Goal: Information Seeking & Learning: Learn about a topic

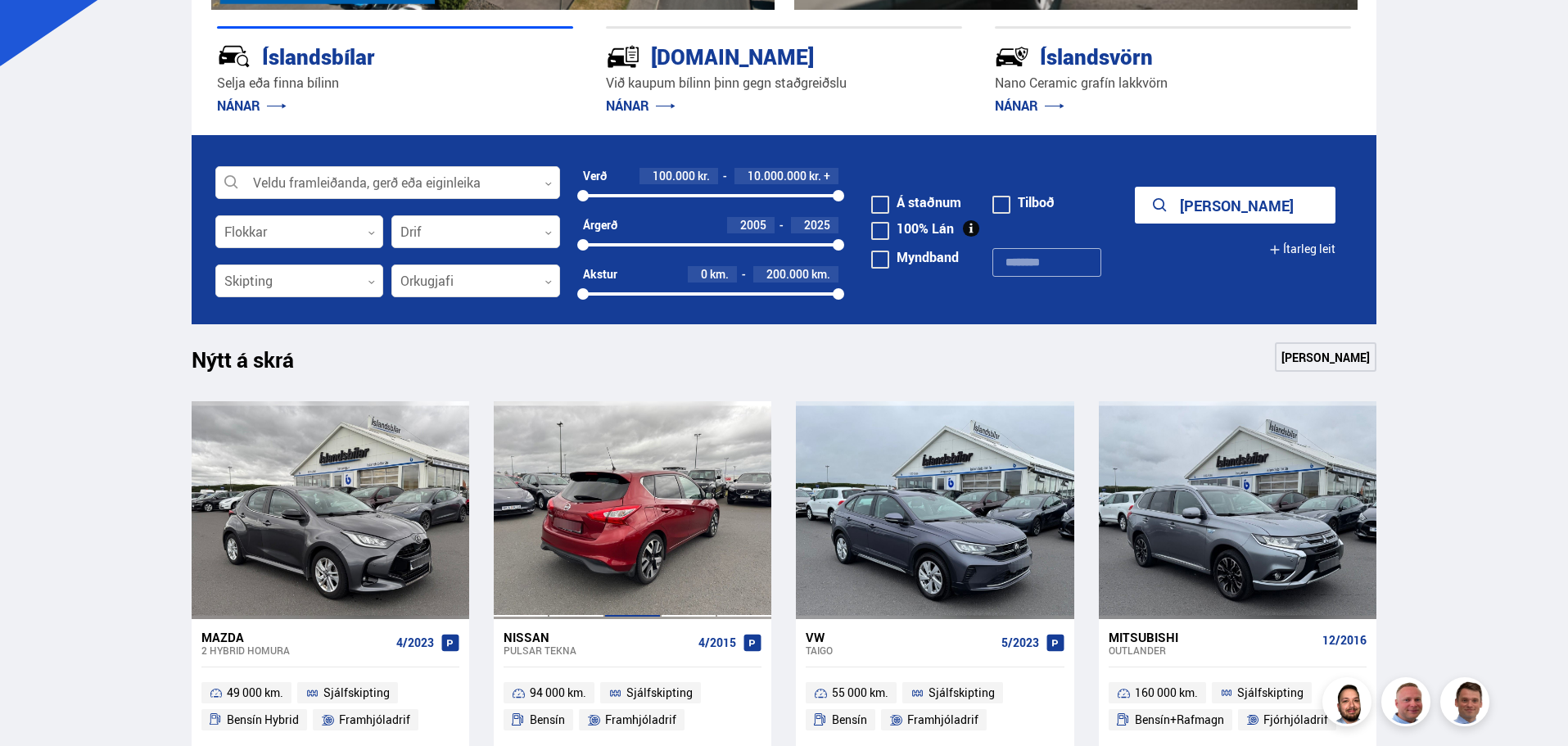
scroll to position [656, 0]
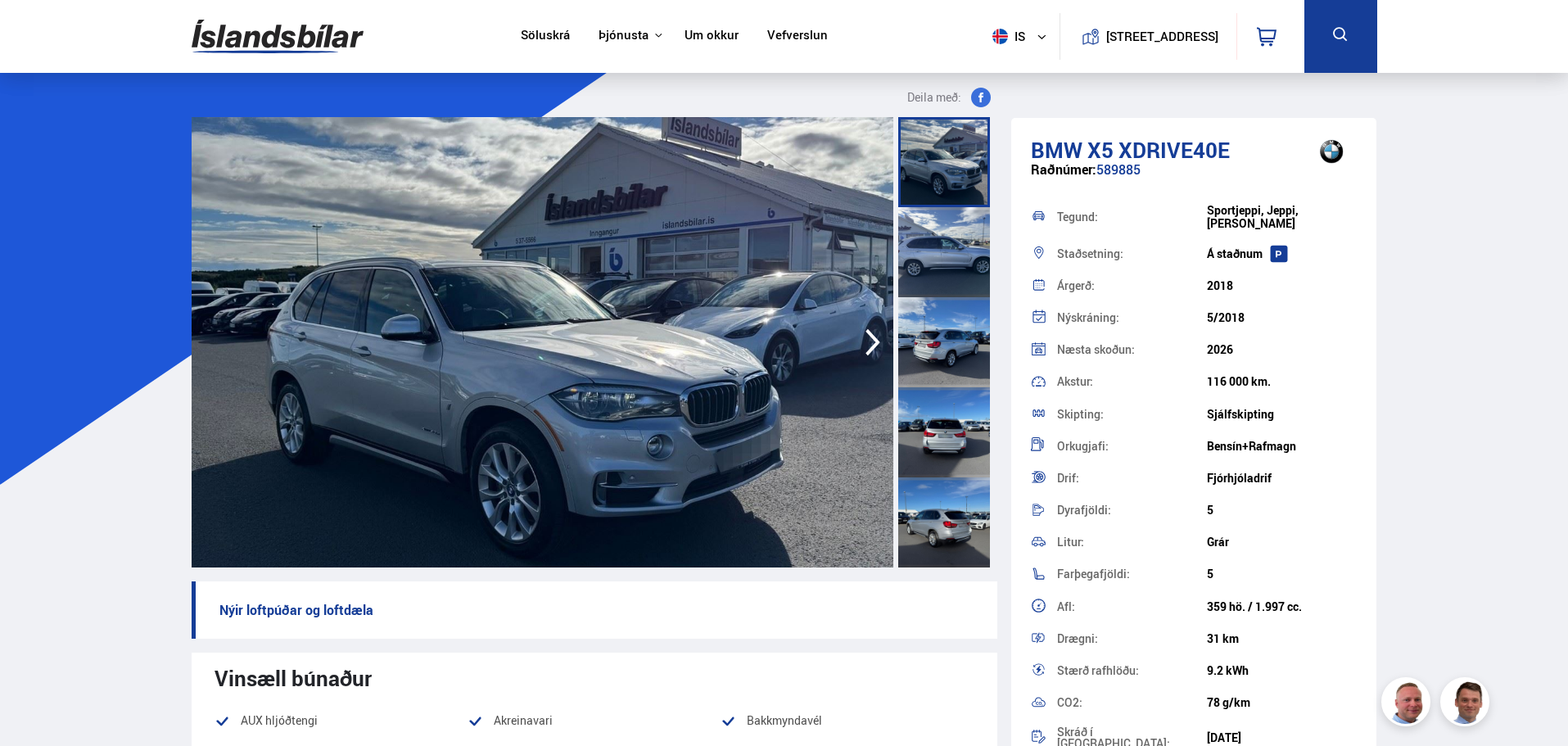
drag, startPoint x: 1278, startPoint y: 472, endPoint x: 1054, endPoint y: 209, distance: 345.5
click at [1048, 205] on div "Tegund: Sportjeppi, Jeppi, Skutbíll Staðsetning: Á [GEOGRAPHIC_DATA] Árgerð: 20…" at bounding box center [1194, 477] width 326 height 561
click at [1150, 312] on div "Nýskráning:" at bounding box center [1132, 318] width 150 height 12
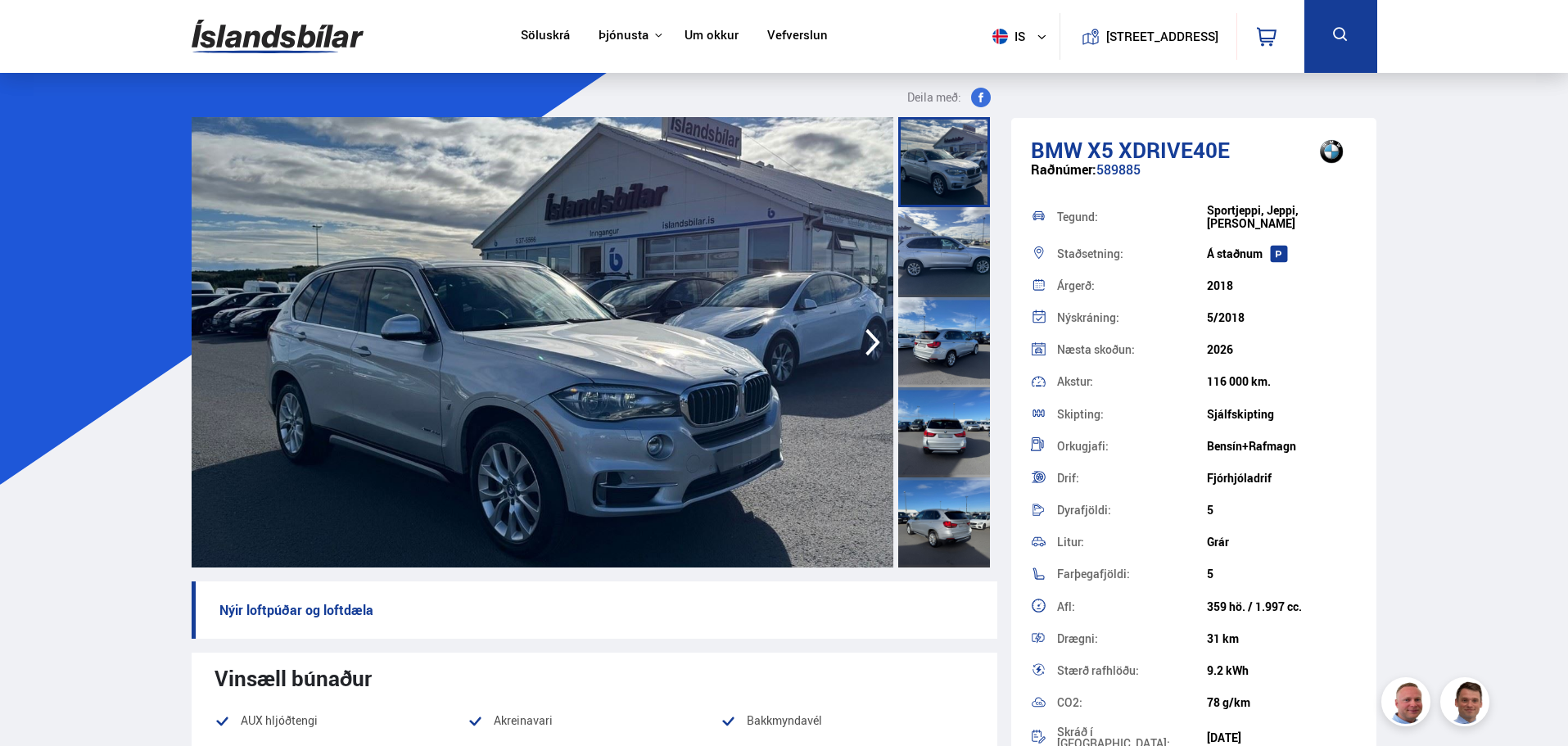
click at [1235, 478] on div "Drif: Fjórhjóladrif" at bounding box center [1194, 478] width 326 height 32
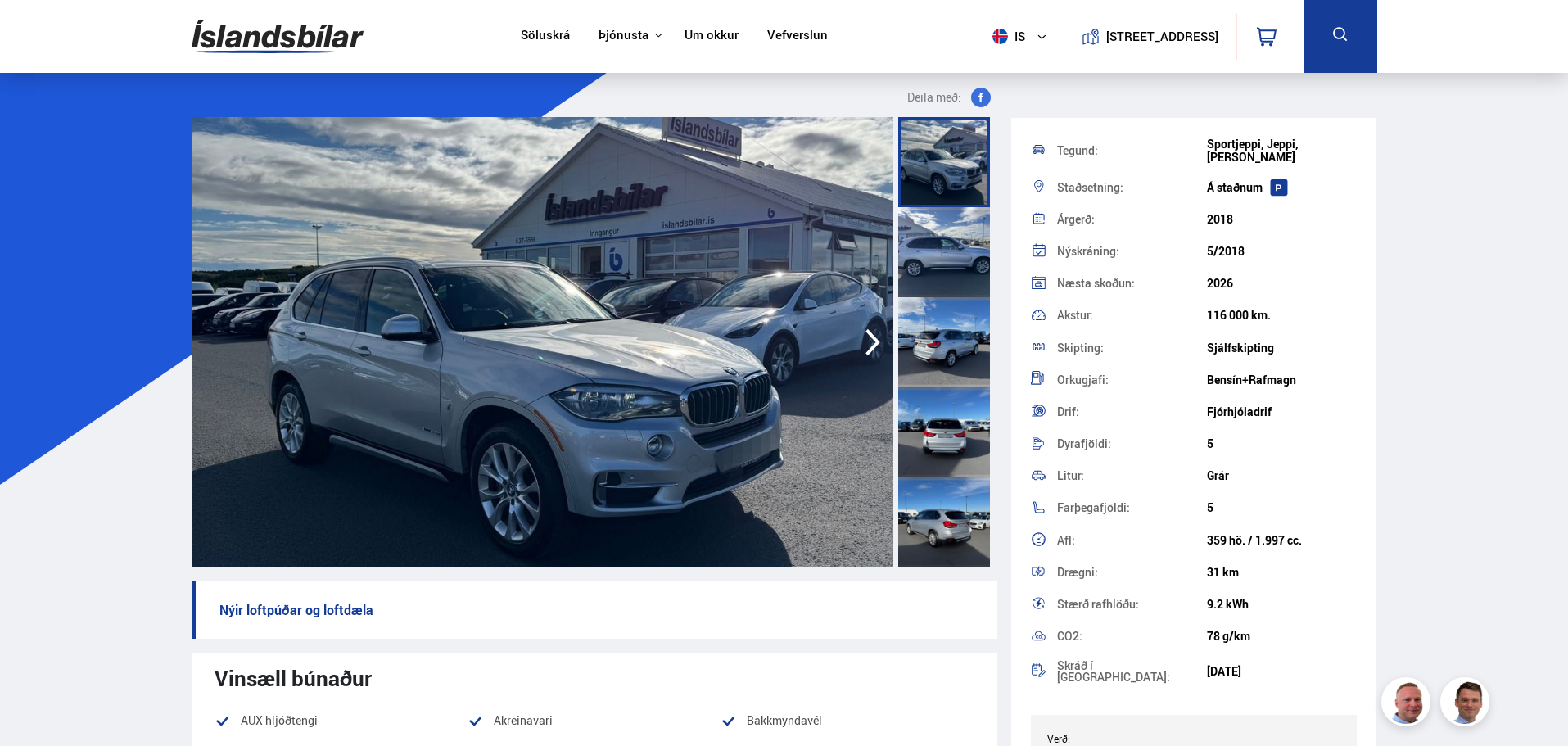
scroll to position [294, 0]
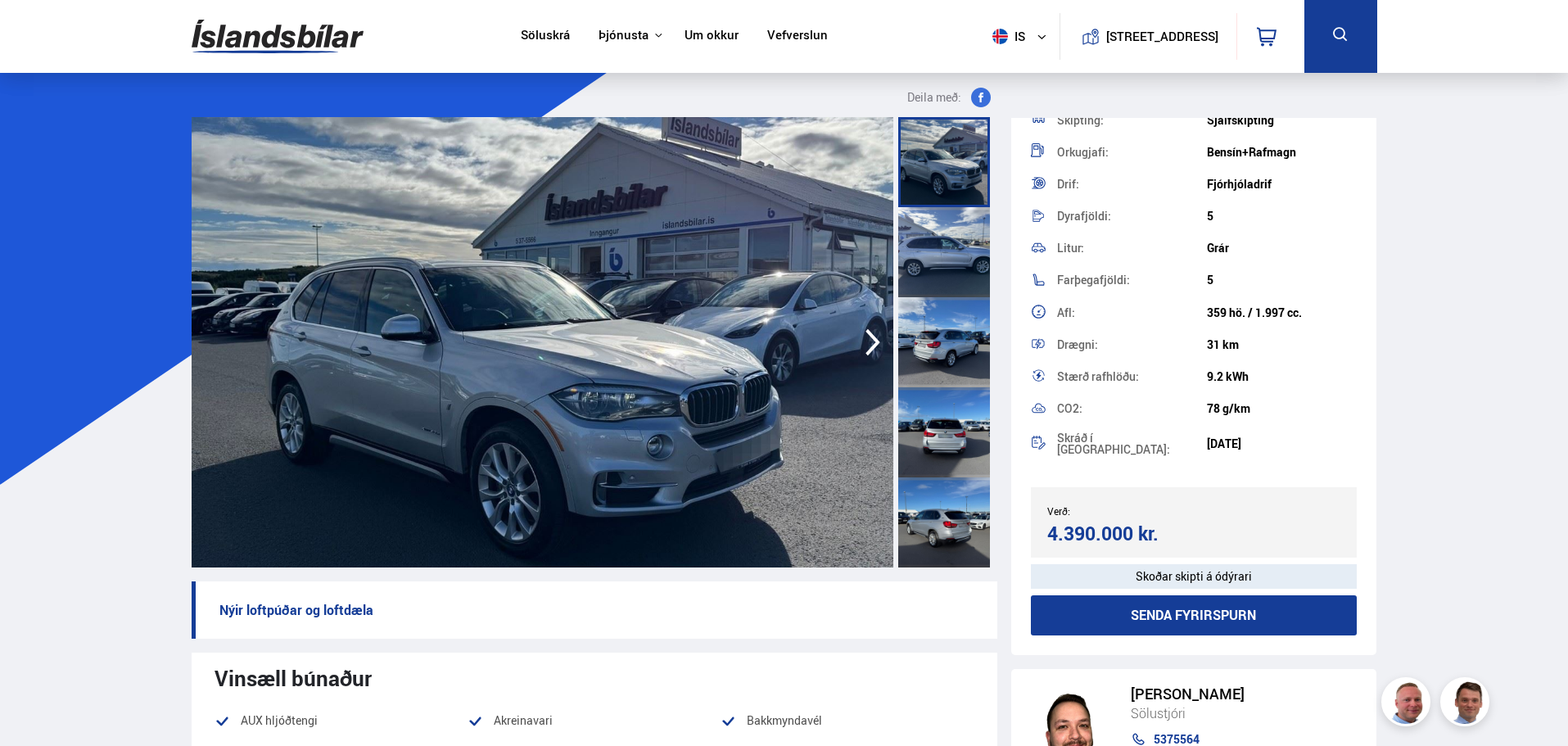
click at [662, 338] on img at bounding box center [542, 342] width 702 height 451
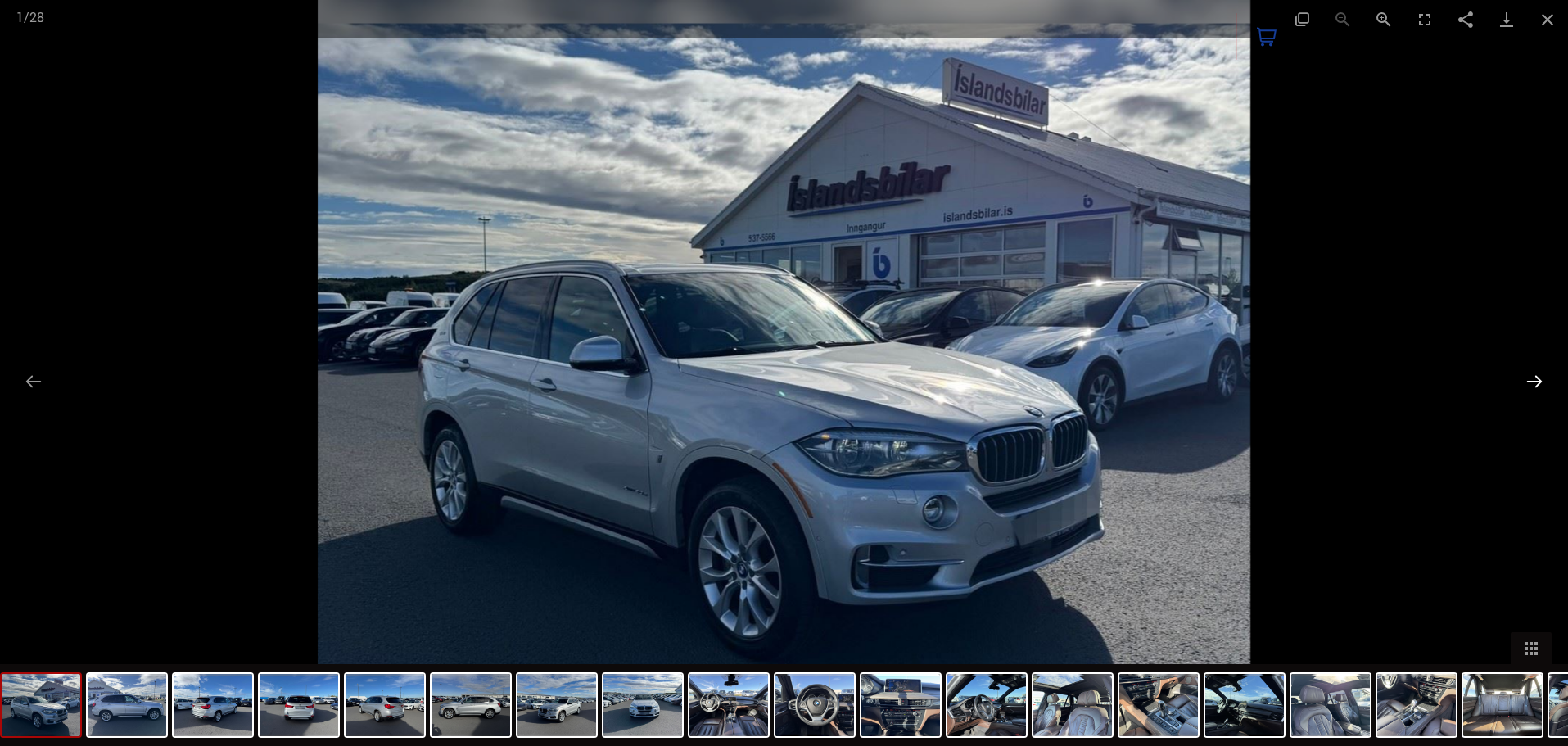
click at [1548, 380] on button "Next slide" at bounding box center [1534, 381] width 35 height 32
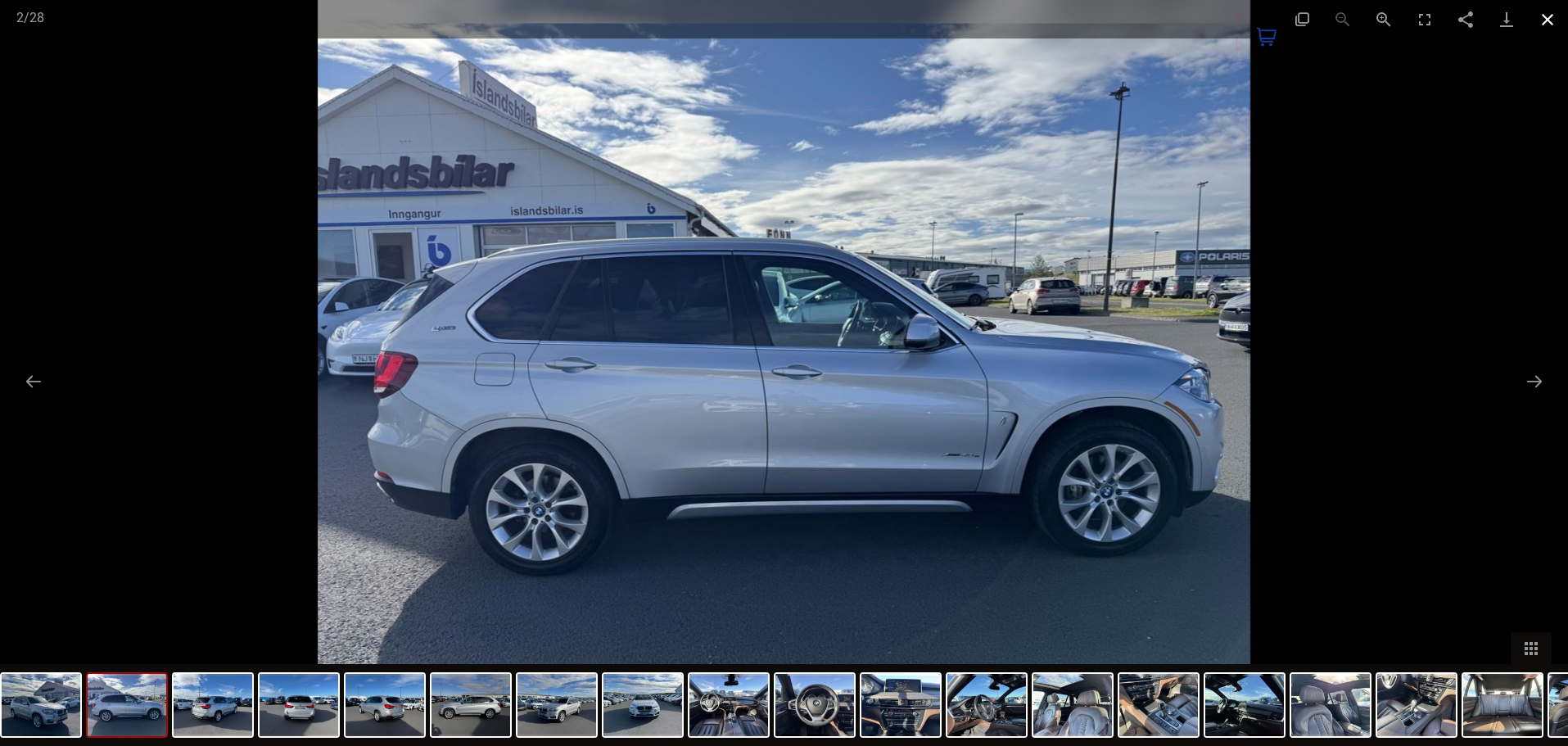
click at [1566, 20] on button "Close gallery" at bounding box center [1548, 19] width 41 height 38
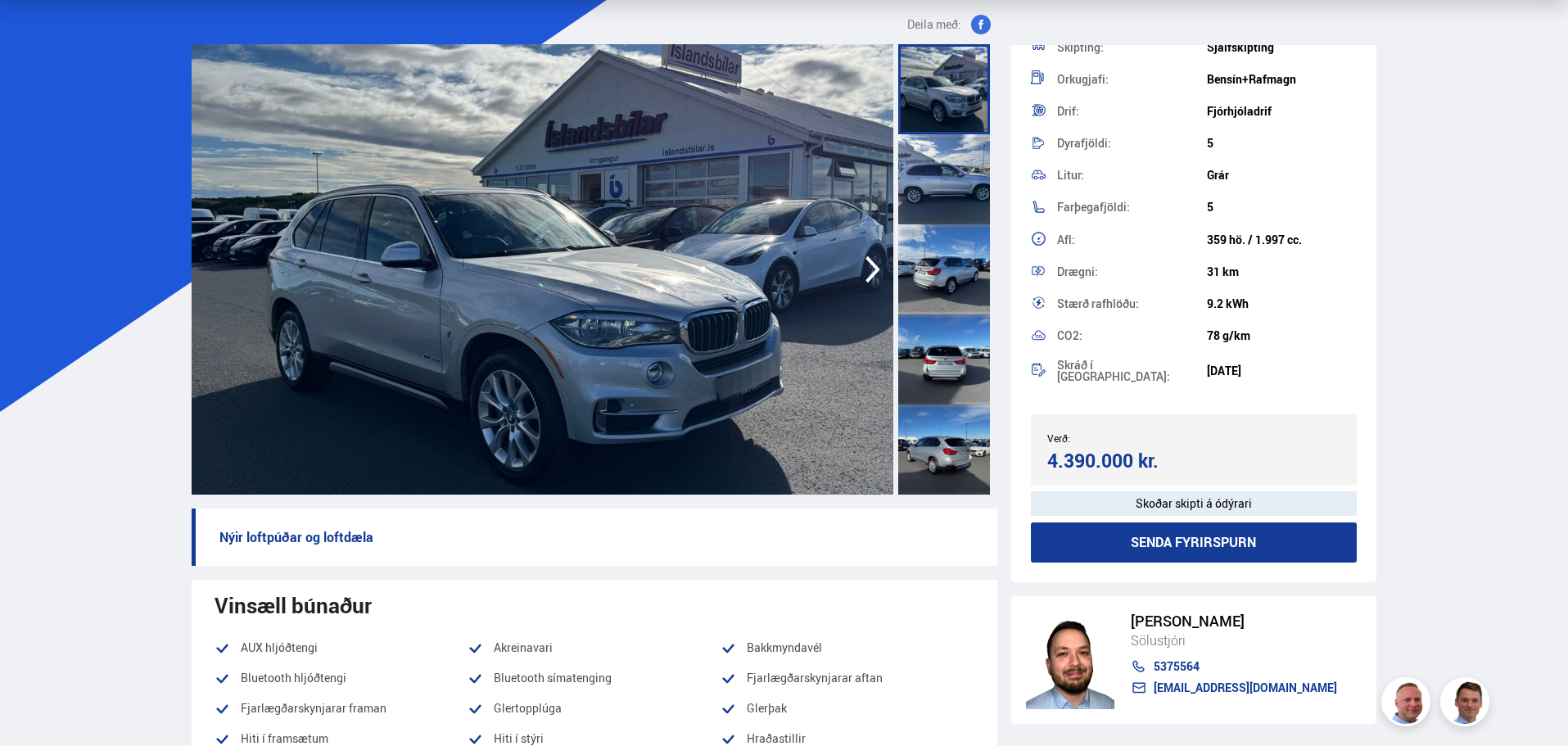
scroll to position [0, 0]
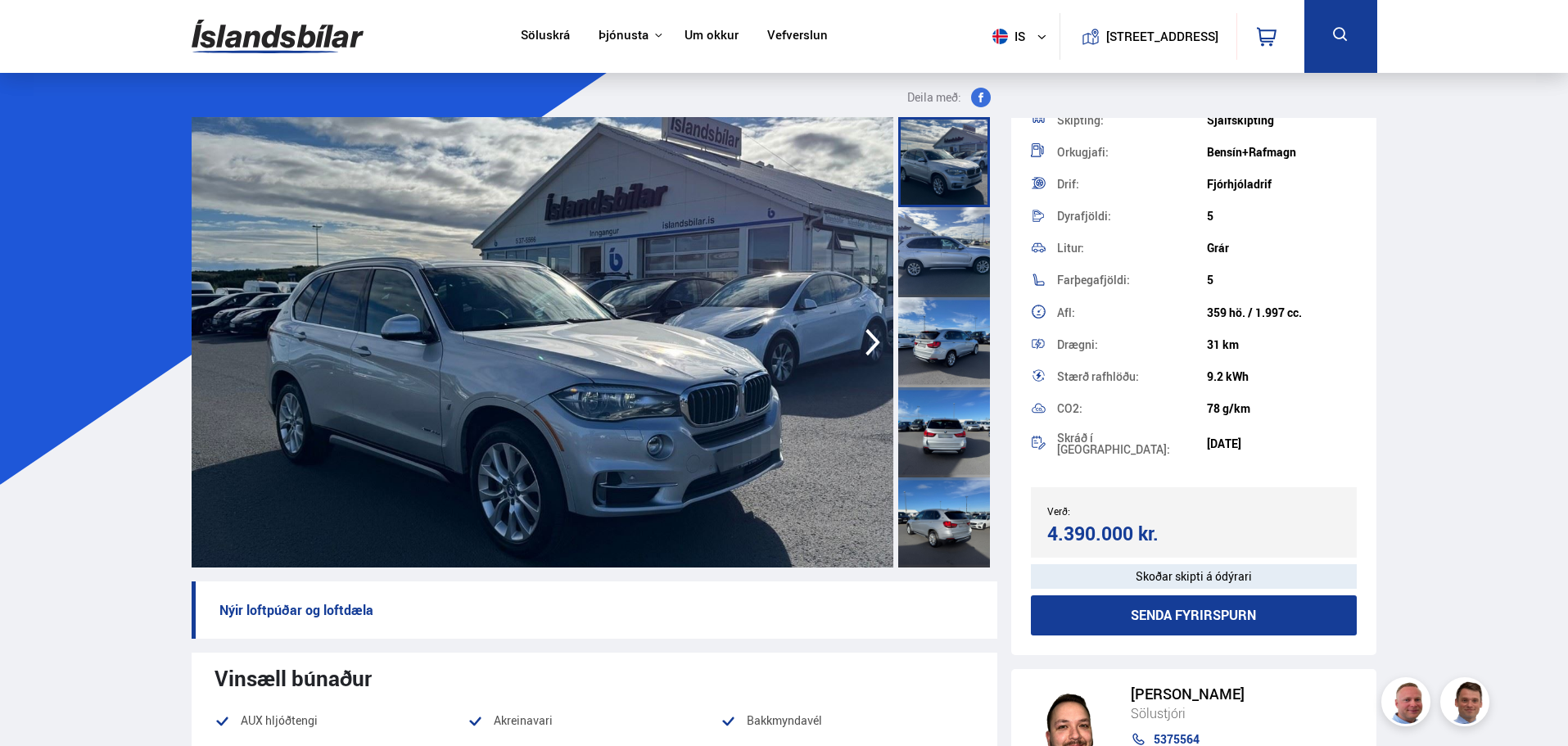
drag, startPoint x: 1309, startPoint y: 351, endPoint x: 1249, endPoint y: 452, distance: 117.5
click at [1308, 360] on div "Stærð rafhlöðu: 9.2 kWh" at bounding box center [1194, 376] width 326 height 32
click at [1276, 349] on div "Drægni: 31 km" at bounding box center [1194, 344] width 326 height 32
click at [1254, 412] on div "CO2: 78 g/km" at bounding box center [1194, 409] width 326 height 32
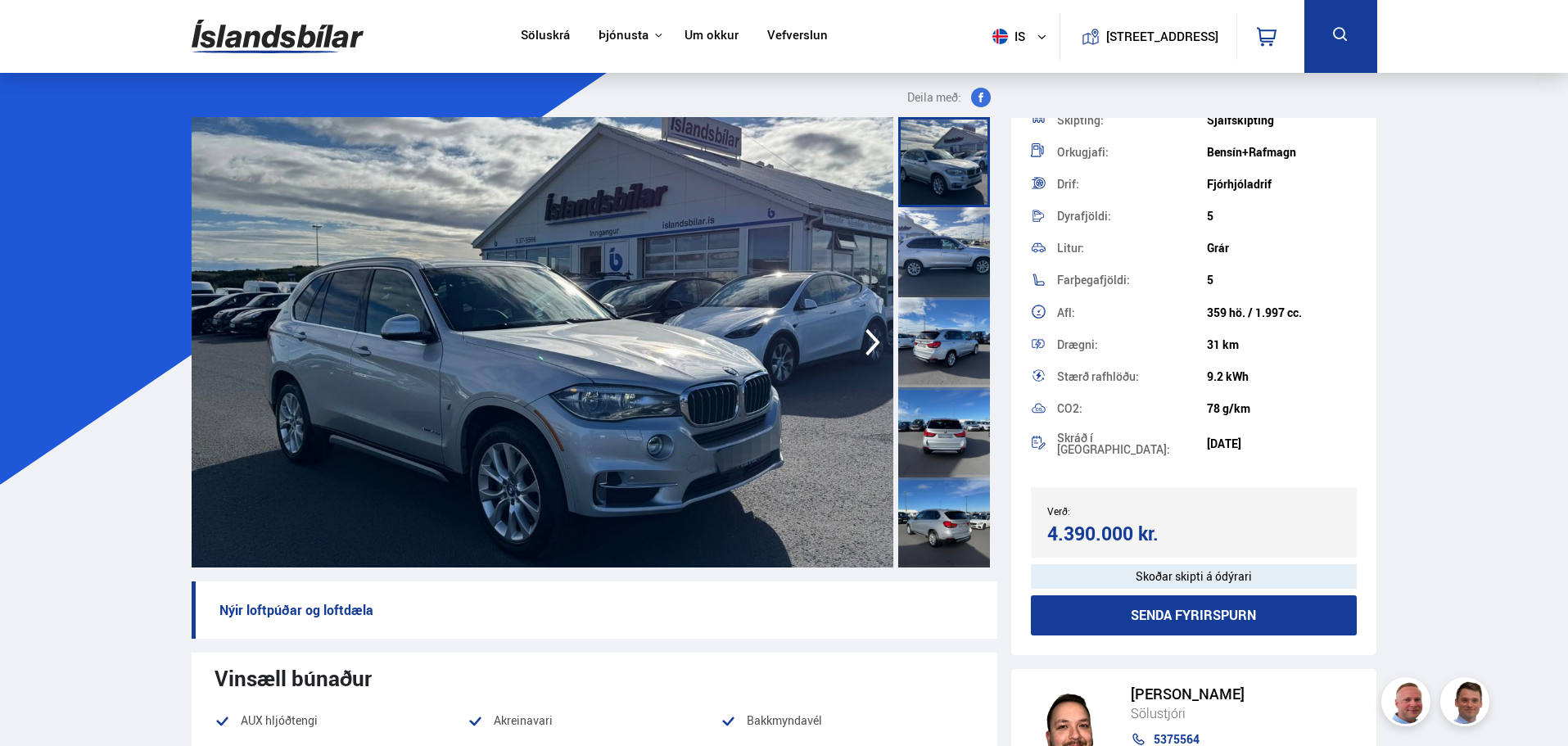
click at [1258, 425] on div "Skráð í söluskrá: 03.09.2025" at bounding box center [1194, 444] width 326 height 37
click at [1244, 338] on div "31 km" at bounding box center [1282, 344] width 150 height 13
click at [1227, 393] on div "CO2: 78 g/km" at bounding box center [1194, 409] width 326 height 32
drag, startPoint x: 1252, startPoint y: 368, endPoint x: 1252, endPoint y: 382, distance: 14.0
click at [1252, 372] on div "9.2 kWh" at bounding box center [1282, 376] width 150 height 13
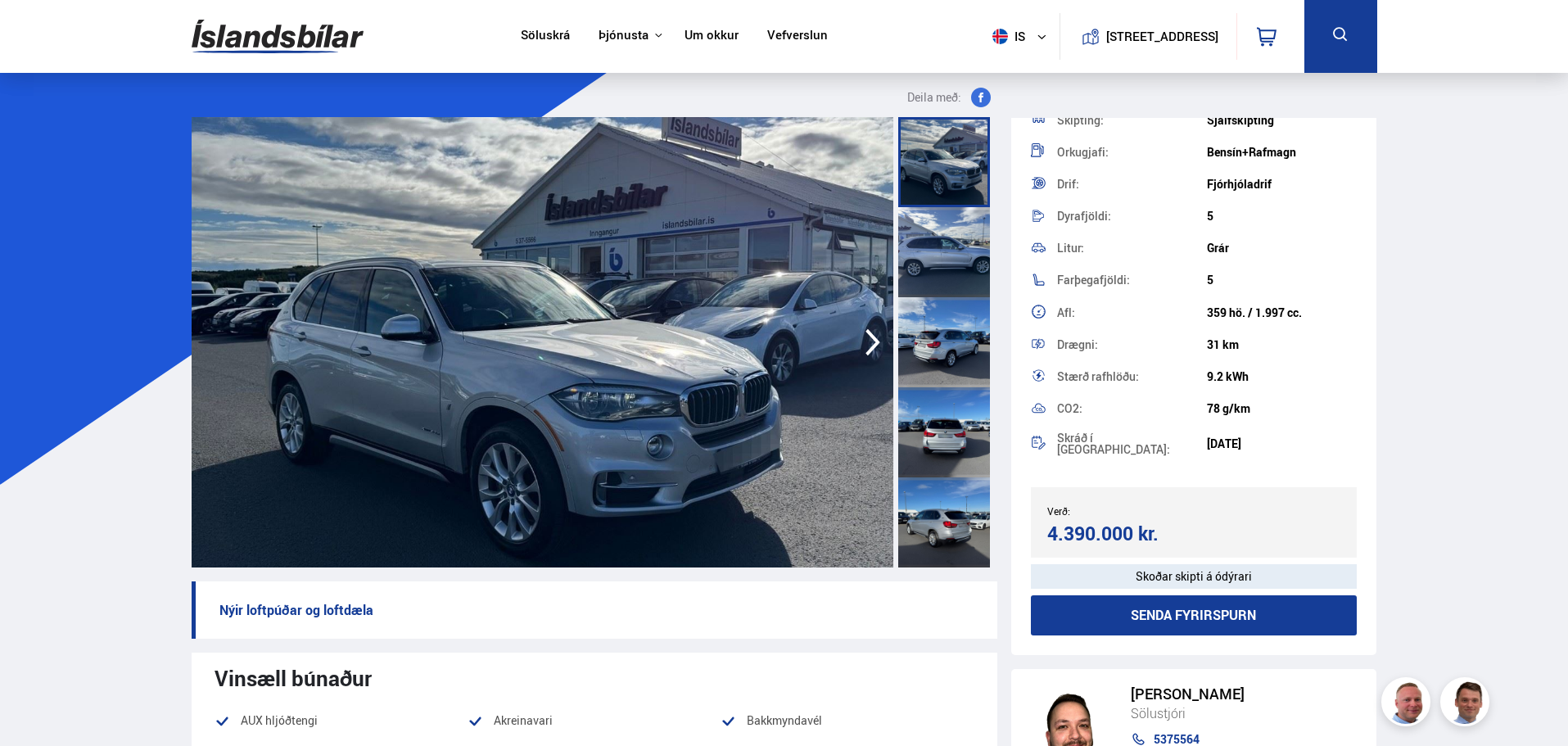
click at [1265, 371] on div "9.2 kWh" at bounding box center [1282, 376] width 150 height 13
click at [1258, 437] on div "03.09.2025" at bounding box center [1282, 444] width 150 height 13
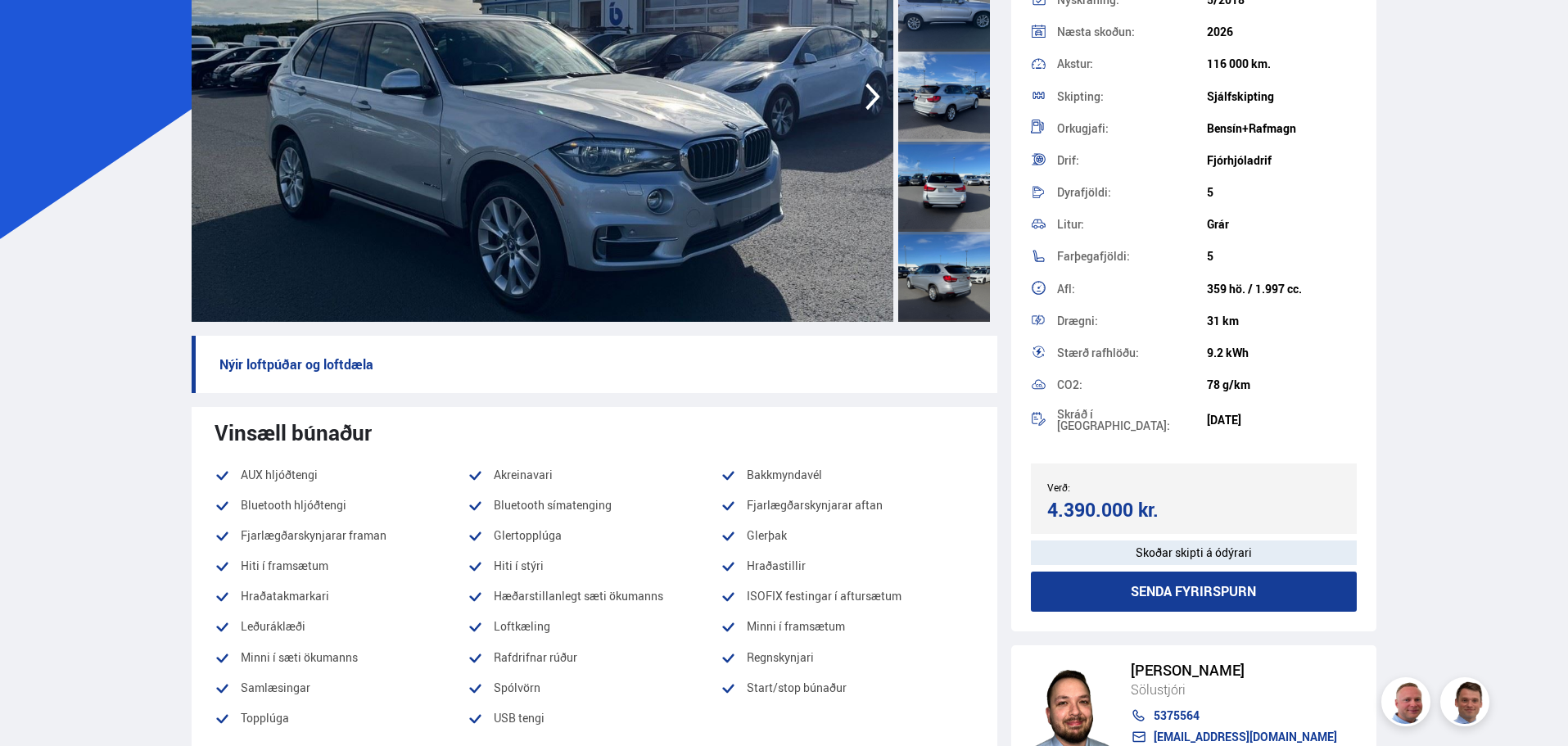
scroll to position [48, 0]
